Goal: Information Seeking & Learning: Learn about a topic

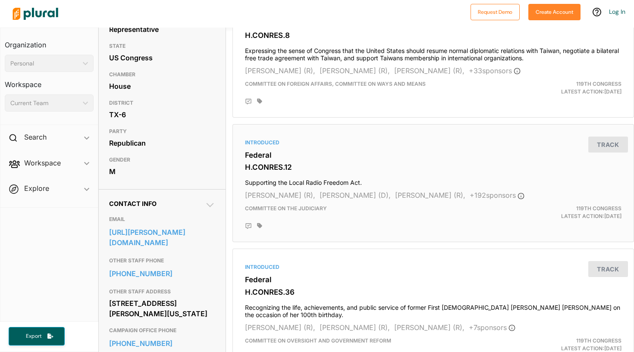
scroll to position [125, 0]
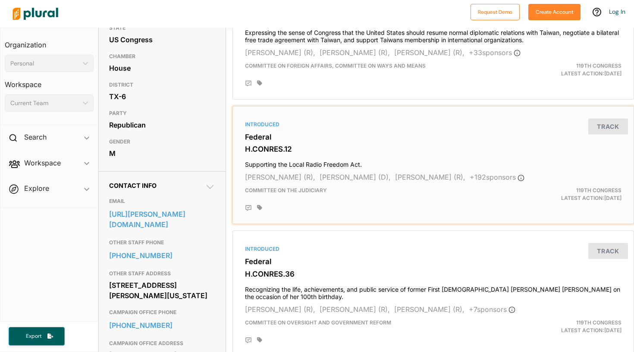
click at [328, 168] on div "Introduced Federal H.CONRES.12 Supporting the Local Radio Freedom Act. [PERSON_…" at bounding box center [433, 165] width 394 height 111
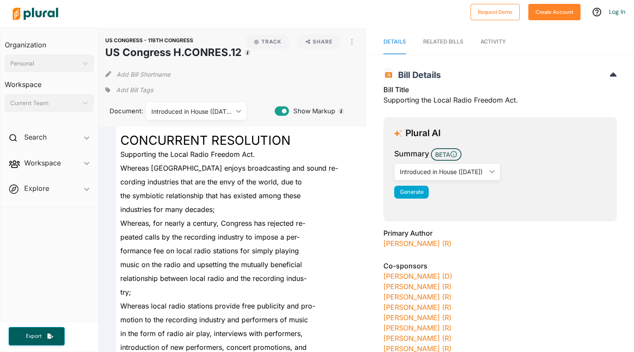
click at [162, 50] on h1 "US Congress H.CONRES.12" at bounding box center [173, 53] width 136 height 16
click at [249, 55] on icon "Tooltip anchor" at bounding box center [247, 53] width 6 height 6
click at [174, 33] on div "US CONGRESS - 119TH CONGRESS US Congress [PERSON_NAME]CONRES.12 Track Share Vie…" at bounding box center [232, 77] width 268 height 99
click at [229, 106] on div "Introduced in House ([DATE]) ic_keyboard_arrow_down" at bounding box center [196, 111] width 100 height 17
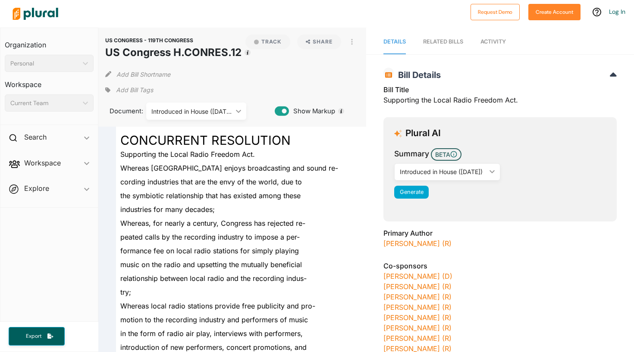
click at [440, 35] on link "RELATED BILLS" at bounding box center [443, 42] width 40 height 25
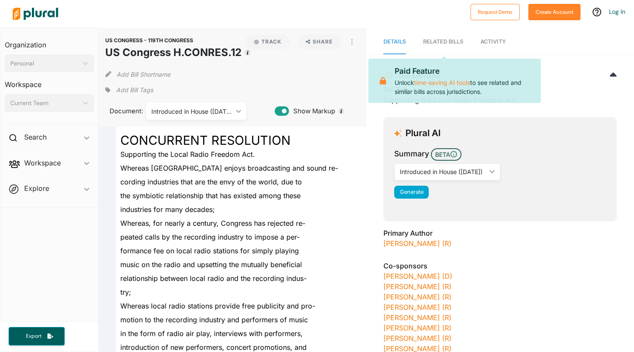
click at [399, 41] on span "Details" at bounding box center [394, 41] width 22 height 6
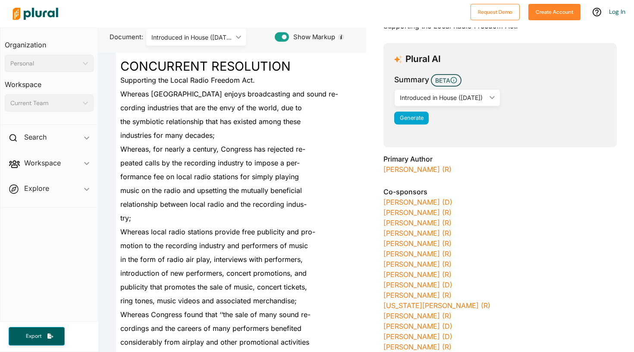
scroll to position [74, 0]
click at [282, 39] on icon at bounding box center [282, 37] width 14 height 9
click at [285, 39] on icon at bounding box center [282, 37] width 14 height 9
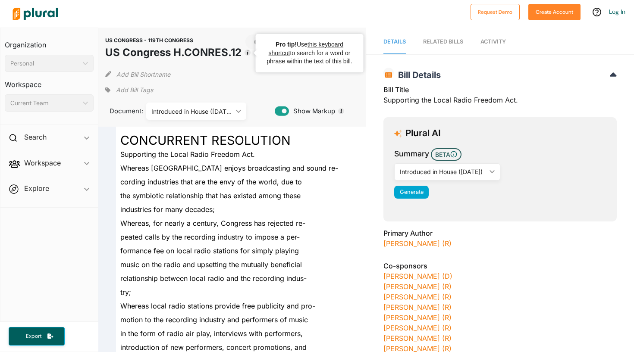
scroll to position [0, 0]
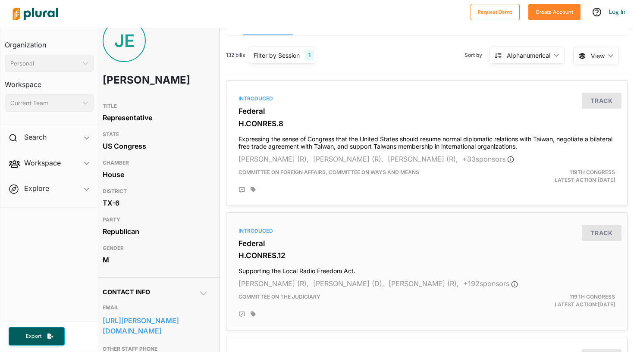
scroll to position [9, 6]
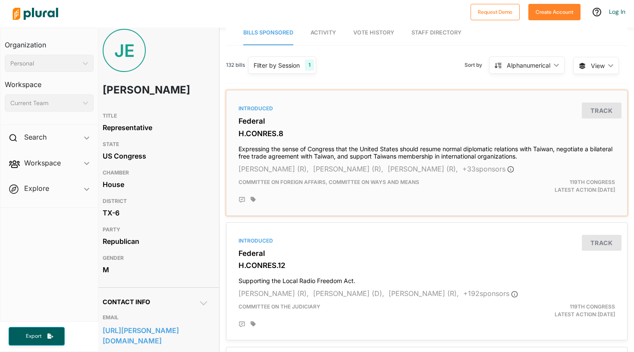
click at [607, 110] on button "Track" at bounding box center [602, 111] width 40 height 16
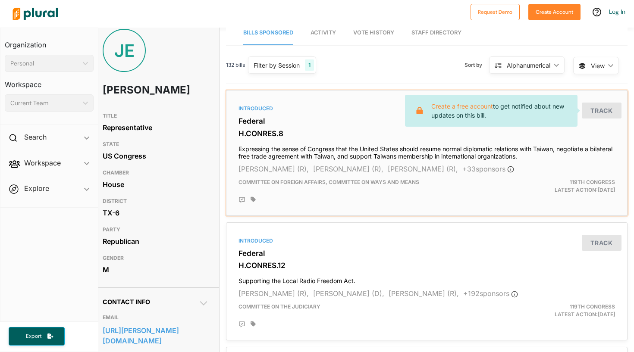
click at [251, 129] on h3 "H.CONRES.8" at bounding box center [426, 133] width 376 height 9
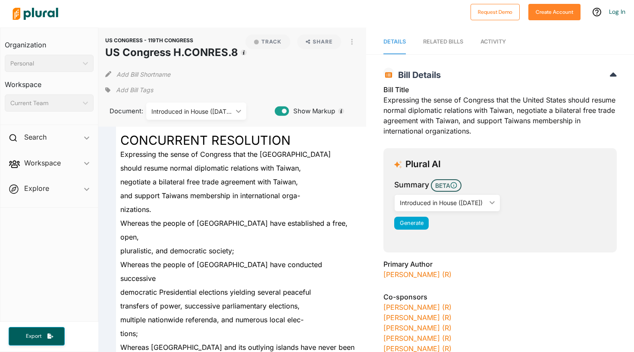
click at [129, 80] on button "Add Bill Shortname" at bounding box center [143, 74] width 54 height 14
click at [145, 91] on span "Add Bill Tags" at bounding box center [134, 90] width 37 height 9
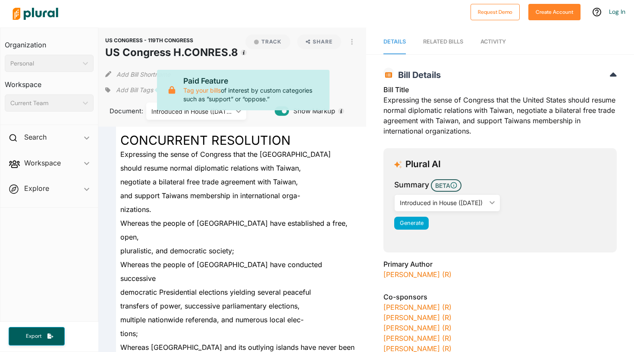
click at [118, 84] on div "Add Bill Tags" at bounding box center [128, 90] width 47 height 13
click at [204, 31] on div "US CONGRESS - 119TH CONGRESS US Congress [PERSON_NAME]CONRES.8 Track Share View…" at bounding box center [232, 77] width 268 height 99
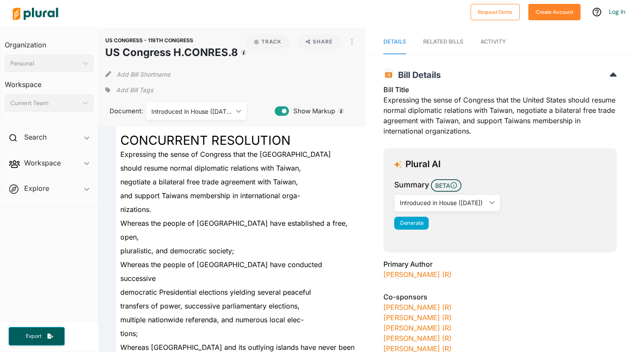
click at [275, 42] on button "Track" at bounding box center [267, 41] width 45 height 15
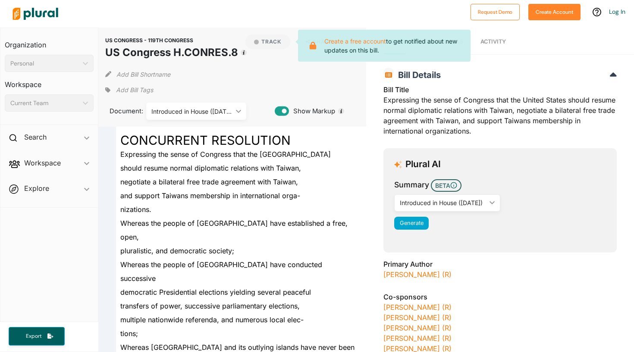
click at [272, 30] on div "US CONGRESS - 119TH CONGRESS US Congress [PERSON_NAME]CONRES.8 Track Create a f…" at bounding box center [232, 77] width 268 height 99
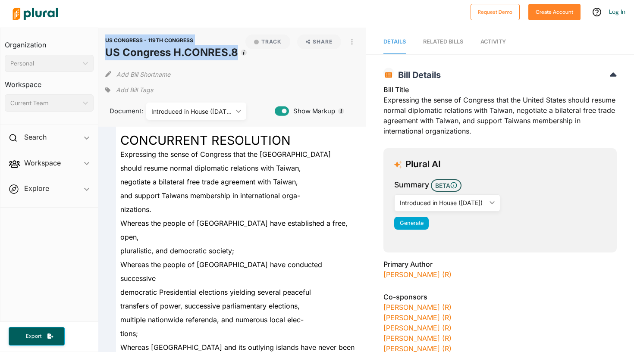
drag, startPoint x: 103, startPoint y: 48, endPoint x: 238, endPoint y: 53, distance: 134.2
click at [238, 53] on div "US CONGRESS - 119TH CONGRESS US Congress [PERSON_NAME]CONRES.8 Track Share View…" at bounding box center [232, 77] width 268 height 99
drag, startPoint x: 236, startPoint y: 56, endPoint x: 100, endPoint y: 38, distance: 136.9
click at [100, 38] on div "US CONGRESS - 119TH CONGRESS US Congress [PERSON_NAME]CONRES.8 Track Share View…" at bounding box center [232, 77] width 268 height 99
copy header "US CONGRESS - 119TH CONGRESS US Congress [PERSON_NAME]CONRES.8"
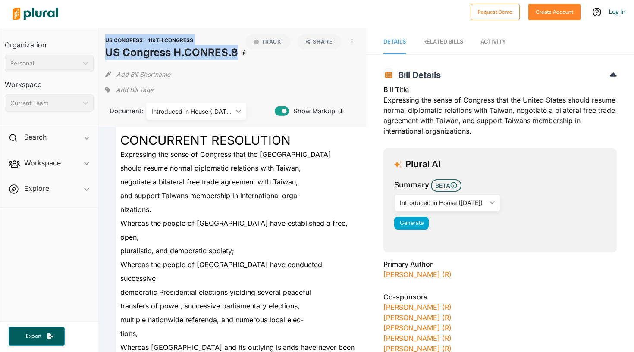
click at [100, 38] on div "US CONGRESS - 119TH CONGRESS US Congress [PERSON_NAME]CONRES.8 Track Share View…" at bounding box center [232, 77] width 268 height 99
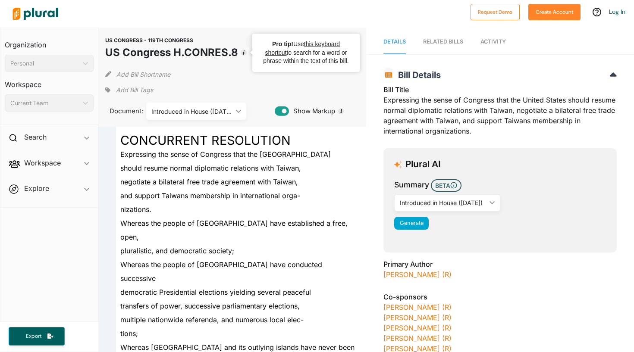
drag, startPoint x: 105, startPoint y: 53, endPoint x: 238, endPoint y: 54, distance: 133.2
click at [238, 54] on div "US CONGRESS - 119TH CONGRESS US Congress [PERSON_NAME]CONRES.8 Track Share View…" at bounding box center [232, 77] width 268 height 99
click at [238, 54] on div "US CONGRESS - 119TH CONGRESS US Congress [PERSON_NAME]CONRES.8 Track Share View…" at bounding box center [232, 47] width 254 height 26
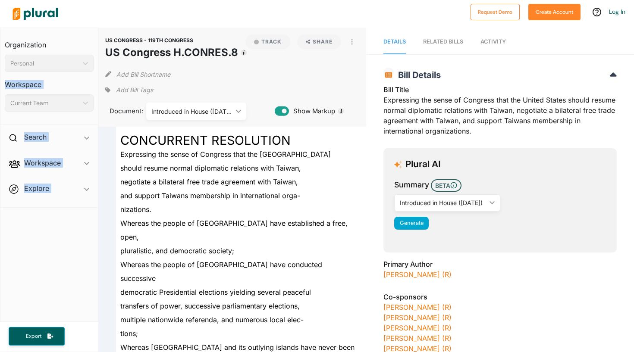
drag, startPoint x: 238, startPoint y: 54, endPoint x: 95, endPoint y: 58, distance: 142.7
click at [95, 58] on div "Organization Personal ic_keyboard_arrow_down Personal Workspace Current Team ic…" at bounding box center [317, 190] width 634 height 325
click at [95, 58] on div "Organization Personal ic_keyboard_arrow_down Personal Workspace Current Team ic…" at bounding box center [48, 76] width 97 height 97
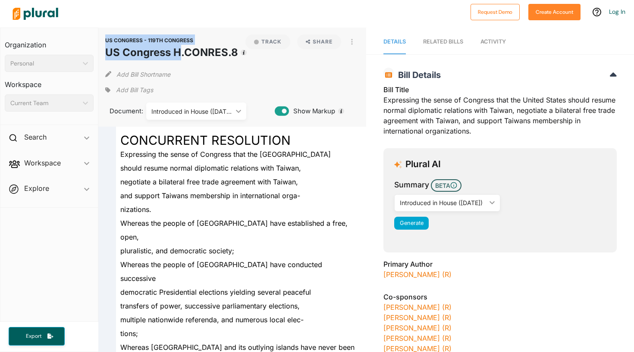
drag, startPoint x: 103, startPoint y: 50, endPoint x: 181, endPoint y: 55, distance: 79.0
click at [182, 55] on div "US CONGRESS - 119TH CONGRESS US Congress [PERSON_NAME]CONRES.8 Track Share View…" at bounding box center [232, 77] width 268 height 99
click at [181, 54] on h1 "US Congress H.CONRES.8" at bounding box center [171, 53] width 133 height 16
drag, startPoint x: 235, startPoint y: 52, endPoint x: 108, endPoint y: 56, distance: 127.7
click at [108, 56] on h1 "US Congress H.CONRES.8" at bounding box center [171, 53] width 133 height 16
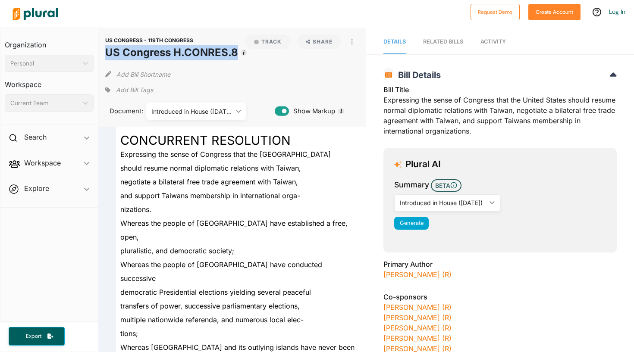
copy h1 "US Congress H.CONRES.8"
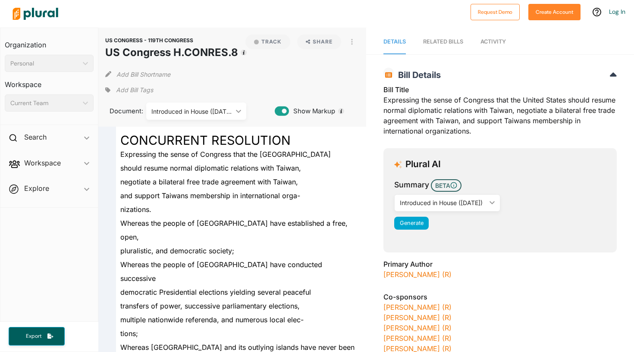
click at [214, 75] on div "Add Bill Shortname" at bounding box center [232, 72] width 254 height 17
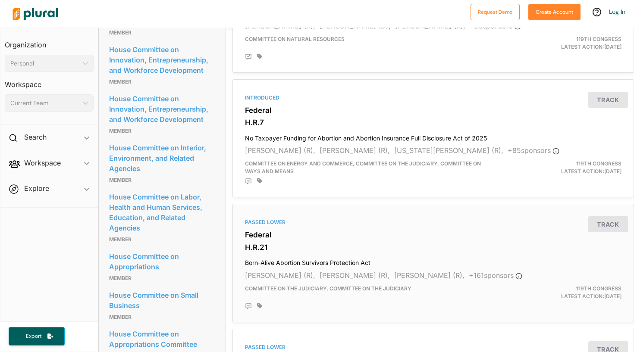
scroll to position [822, 0]
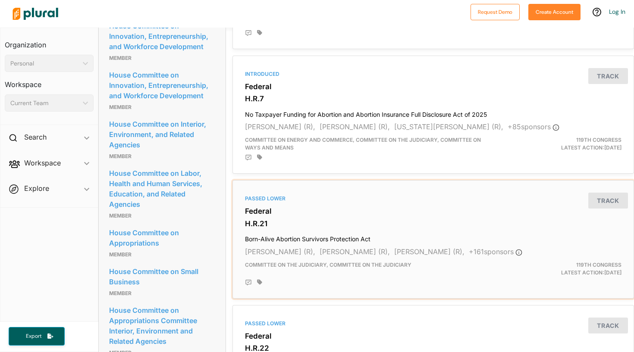
click at [318, 260] on div "Passed Lower Federal H.R.21 Born-Alive Abortion Survivors Protection Act [PERSO…" at bounding box center [433, 239] width 394 height 111
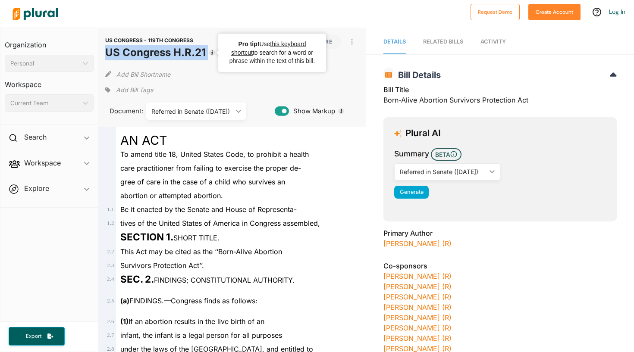
drag, startPoint x: 106, startPoint y: 53, endPoint x: 213, endPoint y: 55, distance: 106.1
click at [206, 55] on header "US CONGRESS - 119TH CONGRESS US Congress H.R.21" at bounding box center [155, 48] width 100 height 29
copy div "US Congress H.R.21 Track"
click at [228, 78] on div "Add Bill Shortname" at bounding box center [232, 72] width 254 height 17
drag, startPoint x: 104, startPoint y: 37, endPoint x: 207, endPoint y: 52, distance: 103.6
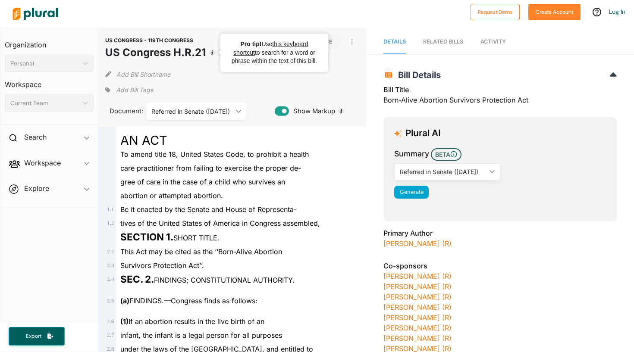
click at [207, 52] on div "US CONGRESS - 119TH CONGRESS US Congress H.R.21 Track Share View PDF View Sourc…" at bounding box center [232, 77] width 268 height 99
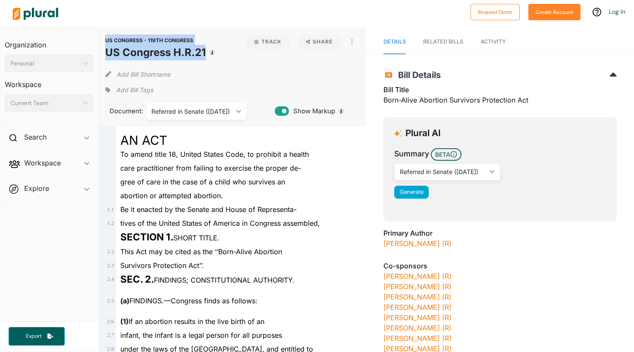
drag, startPoint x: 206, startPoint y: 52, endPoint x: 100, endPoint y: 32, distance: 107.4
click at [100, 32] on div "US CONGRESS - 119TH CONGRESS US Congress H.R.21 Track Share View PDF View Sourc…" at bounding box center [232, 77] width 268 height 99
copy header "US CONGRESS - 119TH CONGRESS US Congress H.R.21"
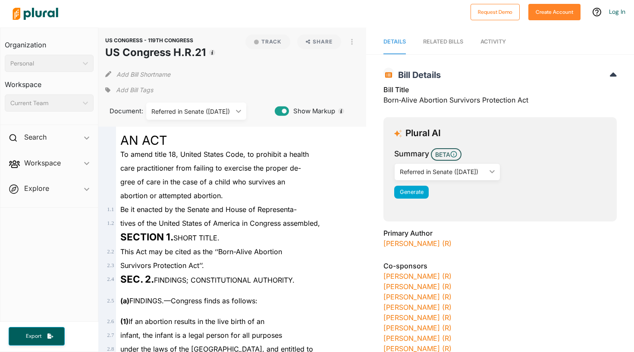
click at [229, 102] on div "Document: Referred in Senate ([DATE]) ic_keyboard_arrow_down Engrossed in House…" at bounding box center [189, 108] width 169 height 22
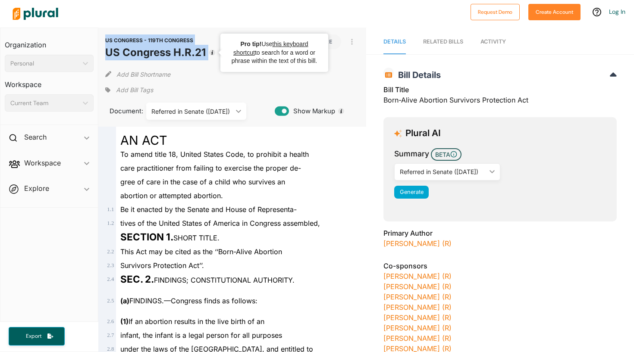
click at [211, 56] on div "US CONGRESS - 119TH CONGRESS US Congress H.R.21 Track Share View PDF View Sourc…" at bounding box center [232, 47] width 254 height 26
copy div "US CONGRESS - 119TH CONGRESS US Congress H.R.21 Track"
click at [211, 56] on icon "Tooltip anchor" at bounding box center [212, 52] width 7 height 7
